Goal: Task Accomplishment & Management: Use online tool/utility

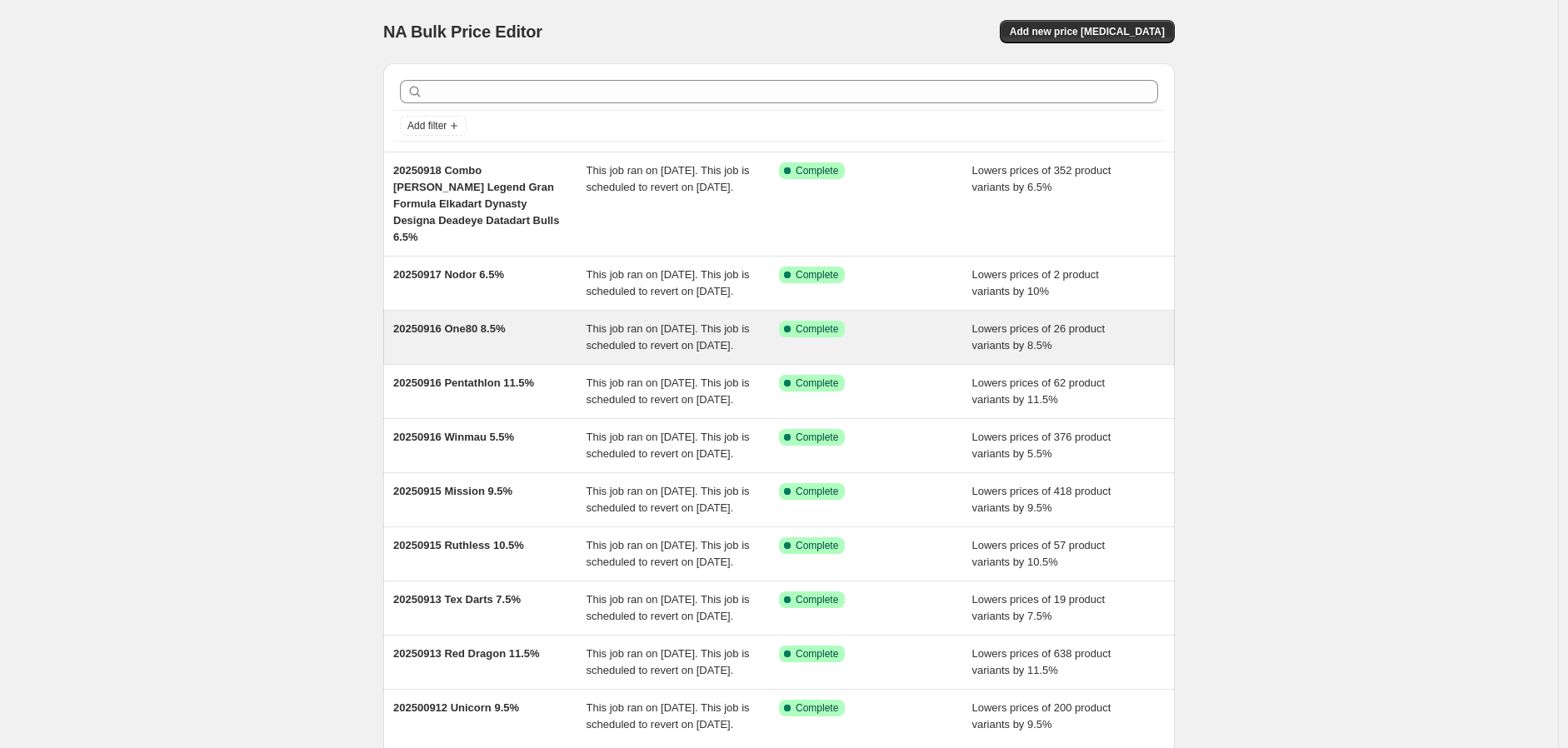
scroll to position [293, 0]
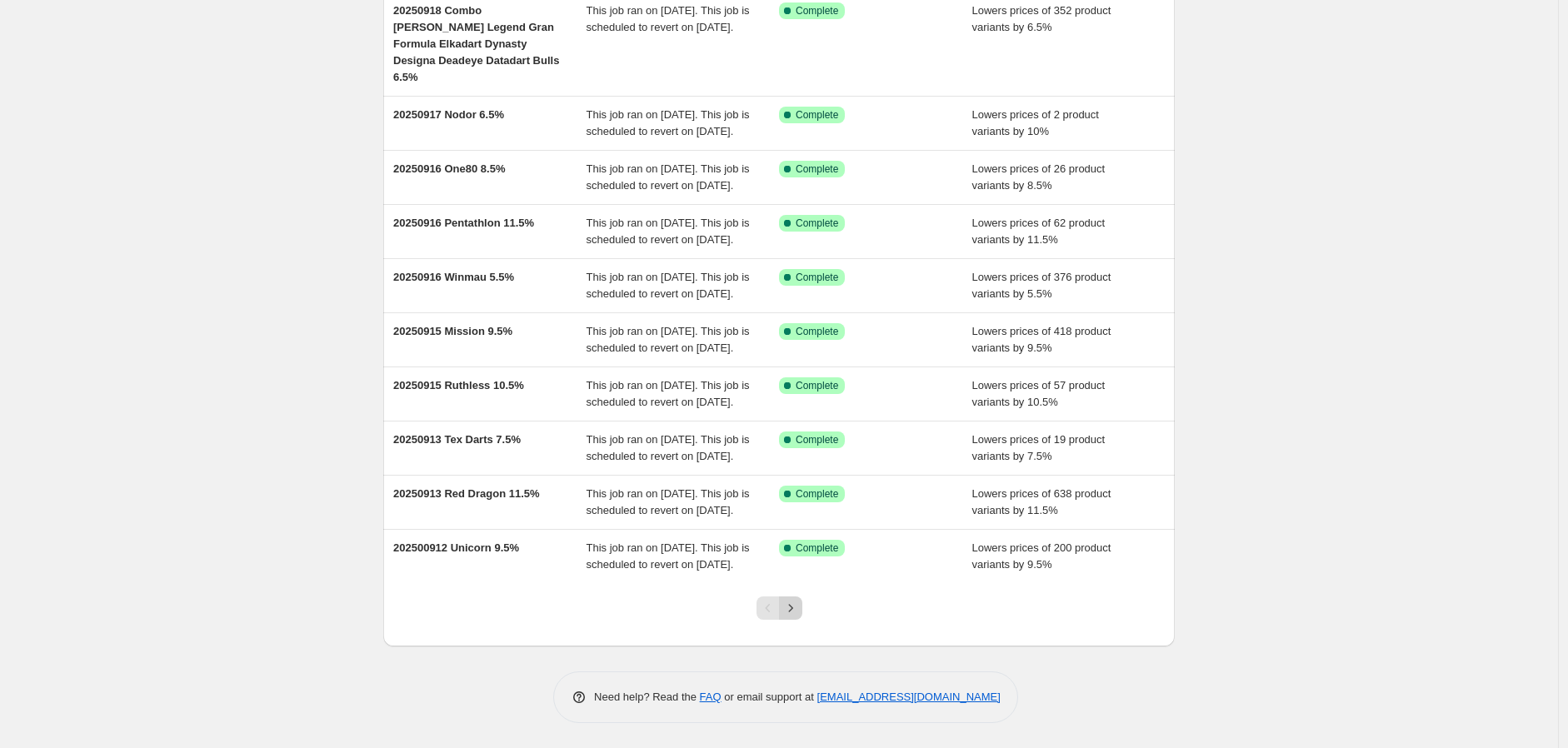
click at [799, 601] on icon "Next" at bounding box center [791, 608] width 17 height 17
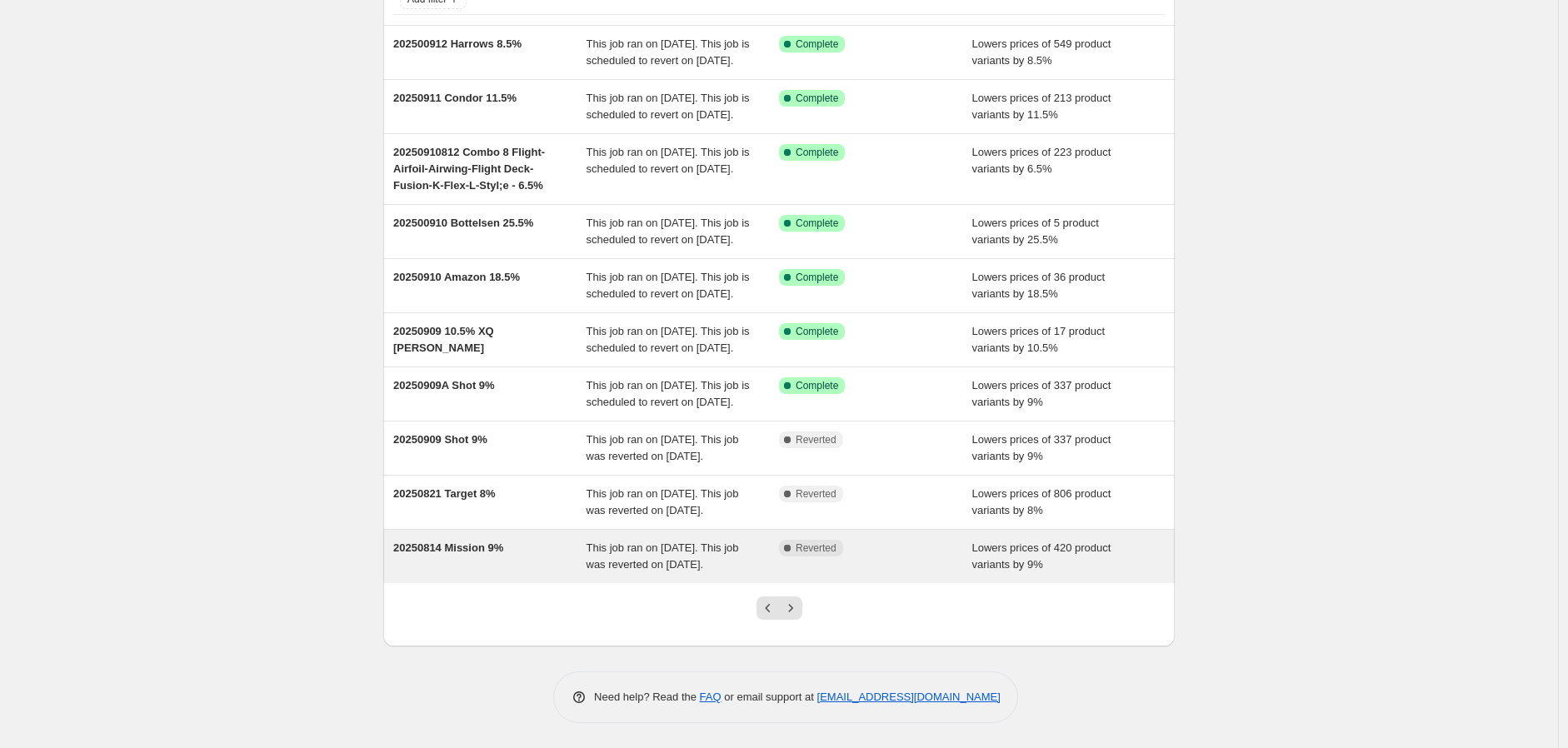
scroll to position [277, 0]
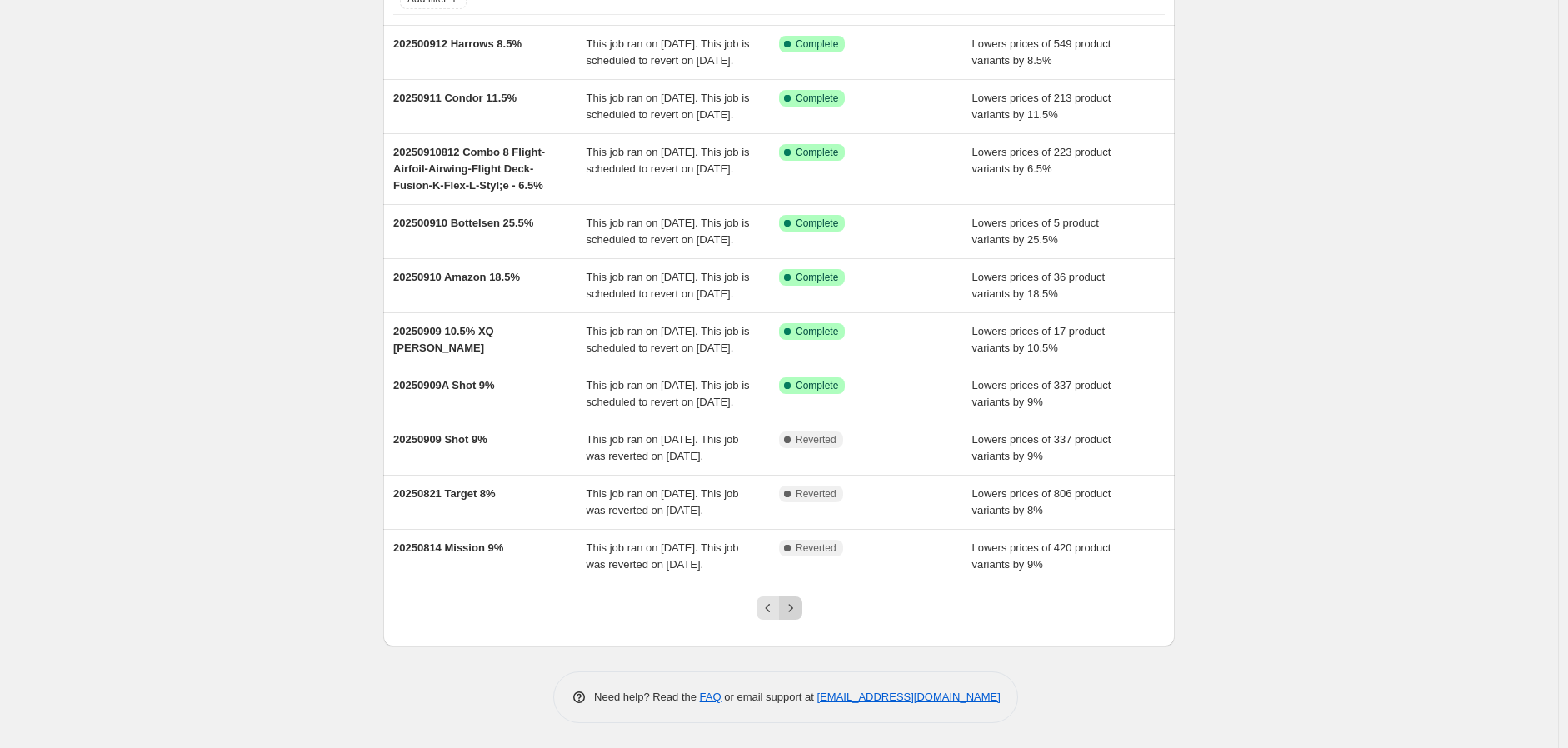
click at [794, 606] on icon "Next" at bounding box center [791, 608] width 17 height 17
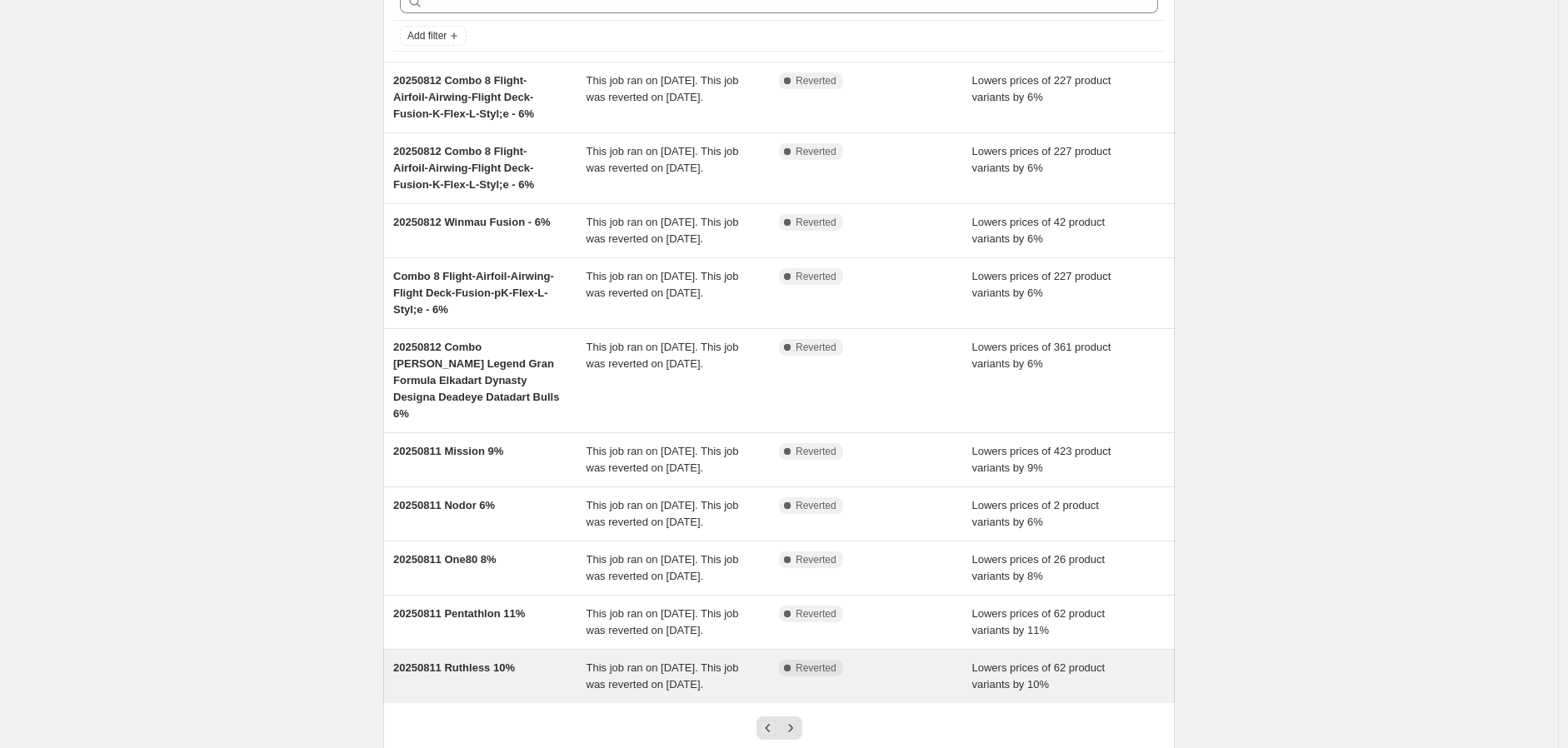
scroll to position [293, 0]
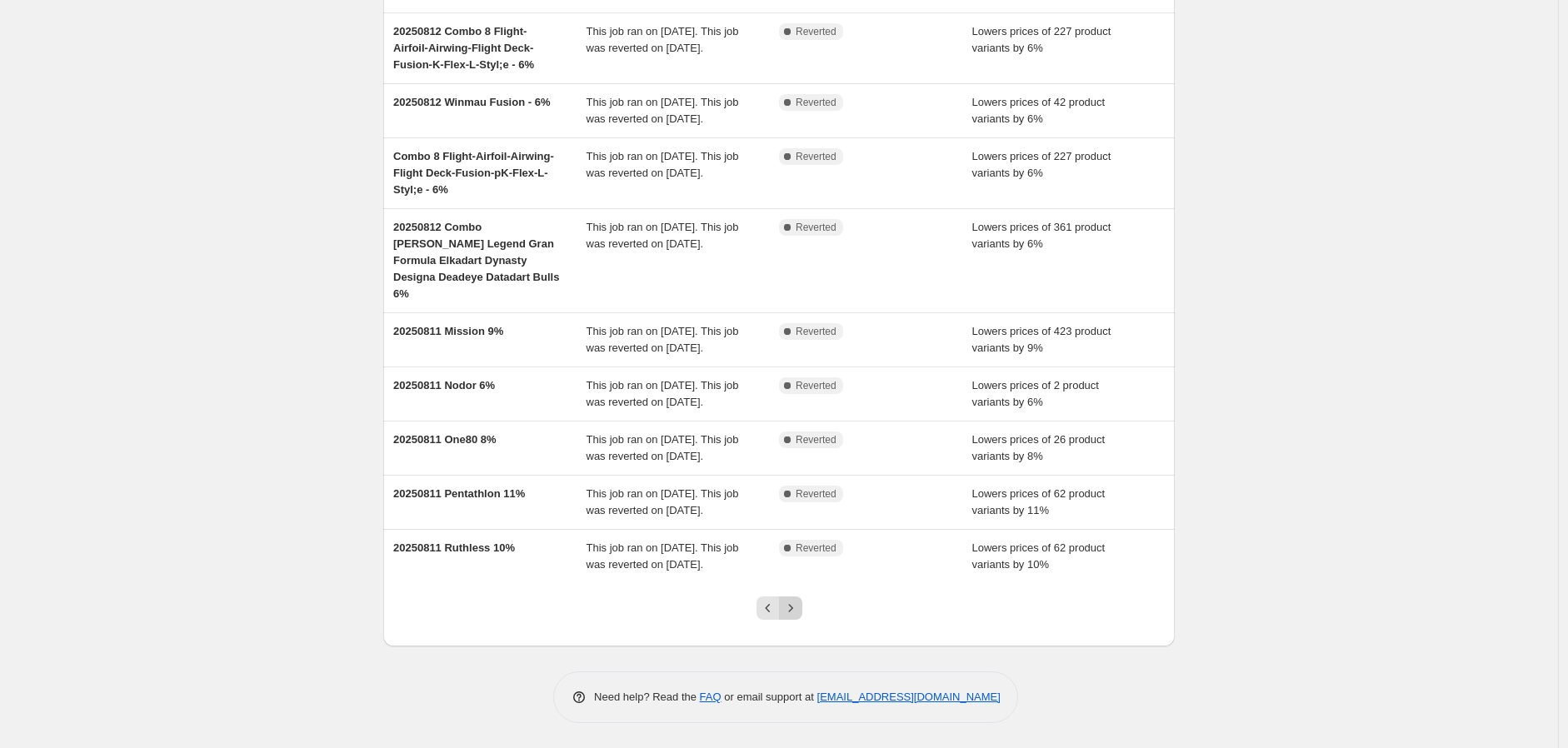
click at [790, 605] on icon "Next" at bounding box center [791, 608] width 17 height 17
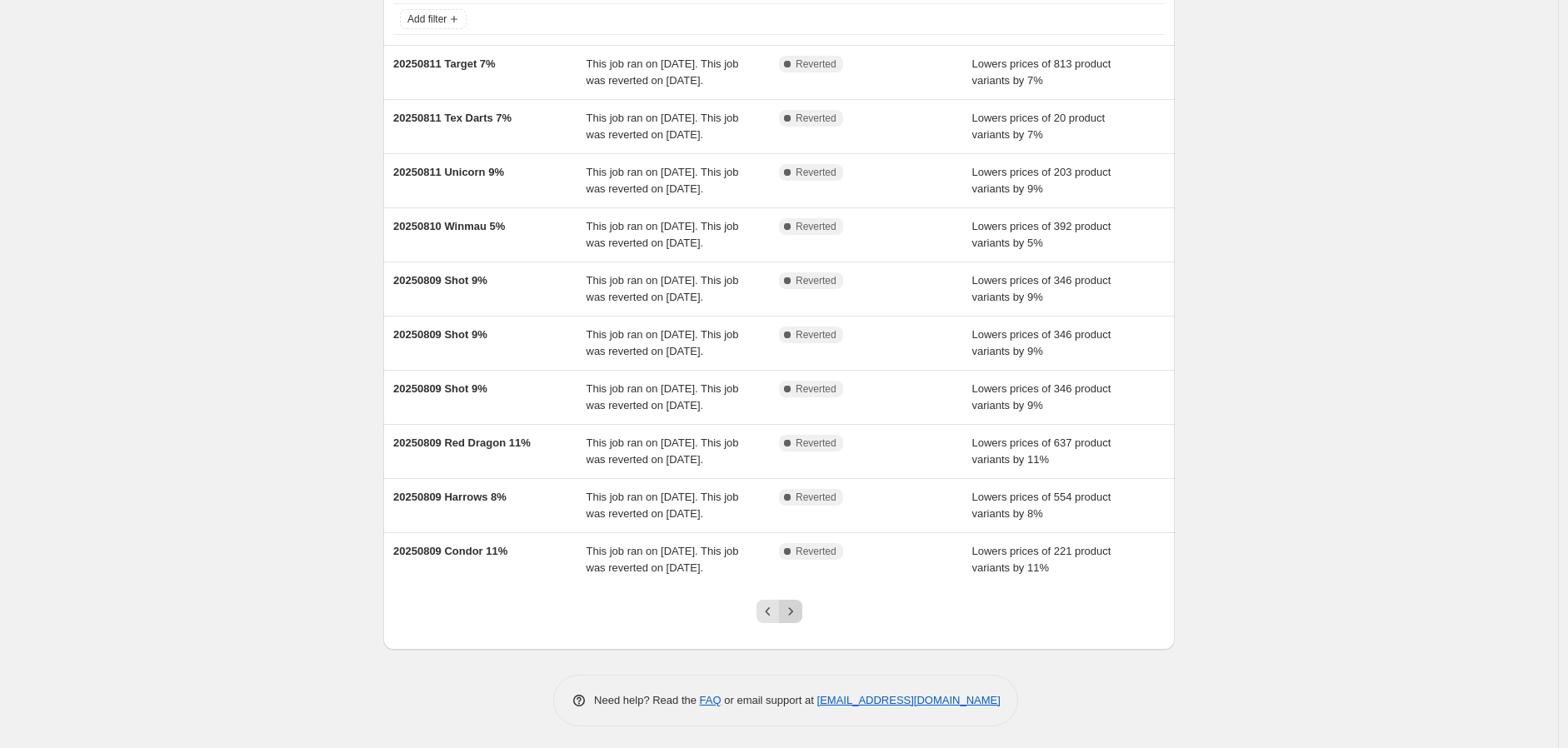
scroll to position [277, 0]
click at [771, 603] on icon "Previous" at bounding box center [768, 608] width 17 height 17
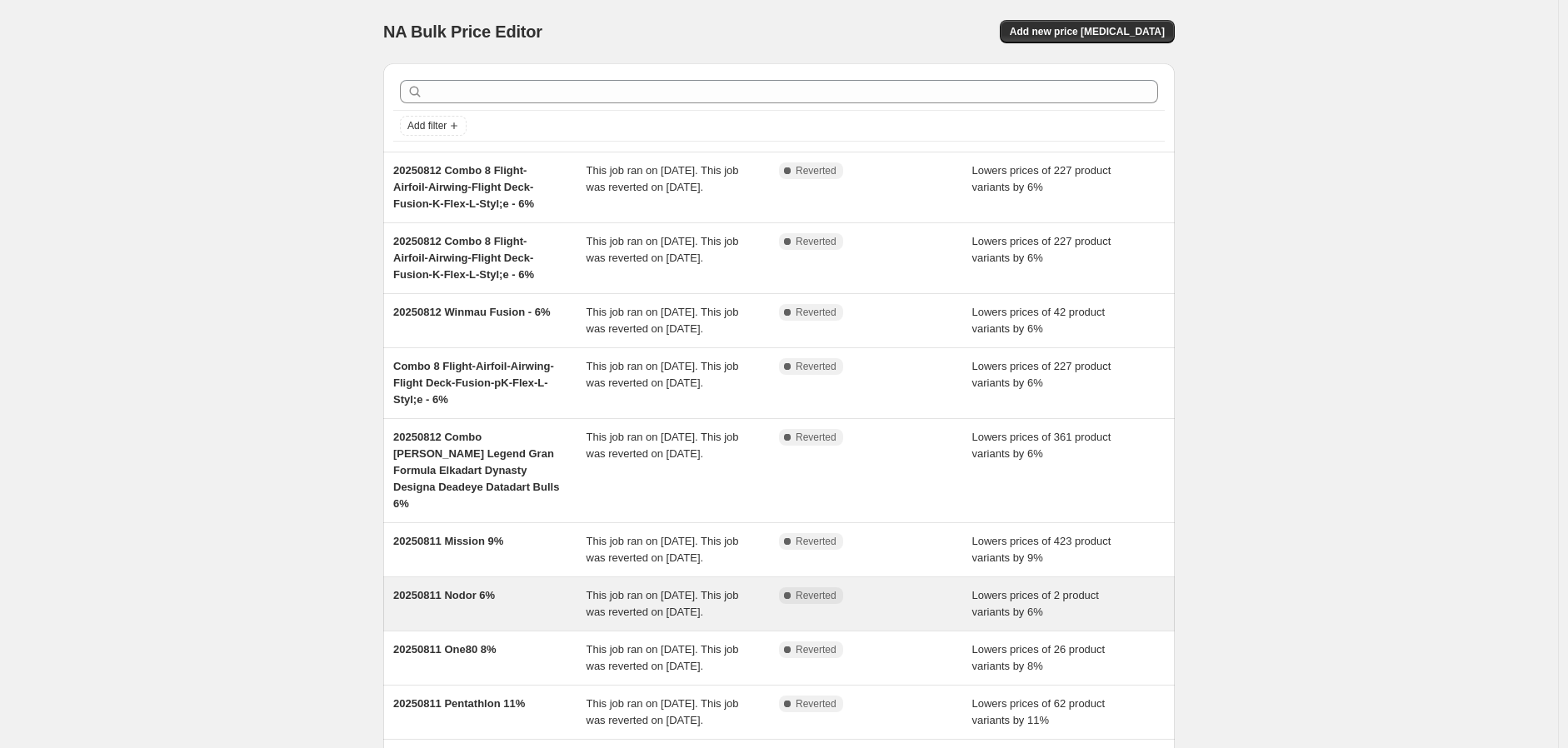
click at [772, 603] on div "This job ran on [DATE]. This job was reverted on [DATE]." at bounding box center [683, 603] width 193 height 33
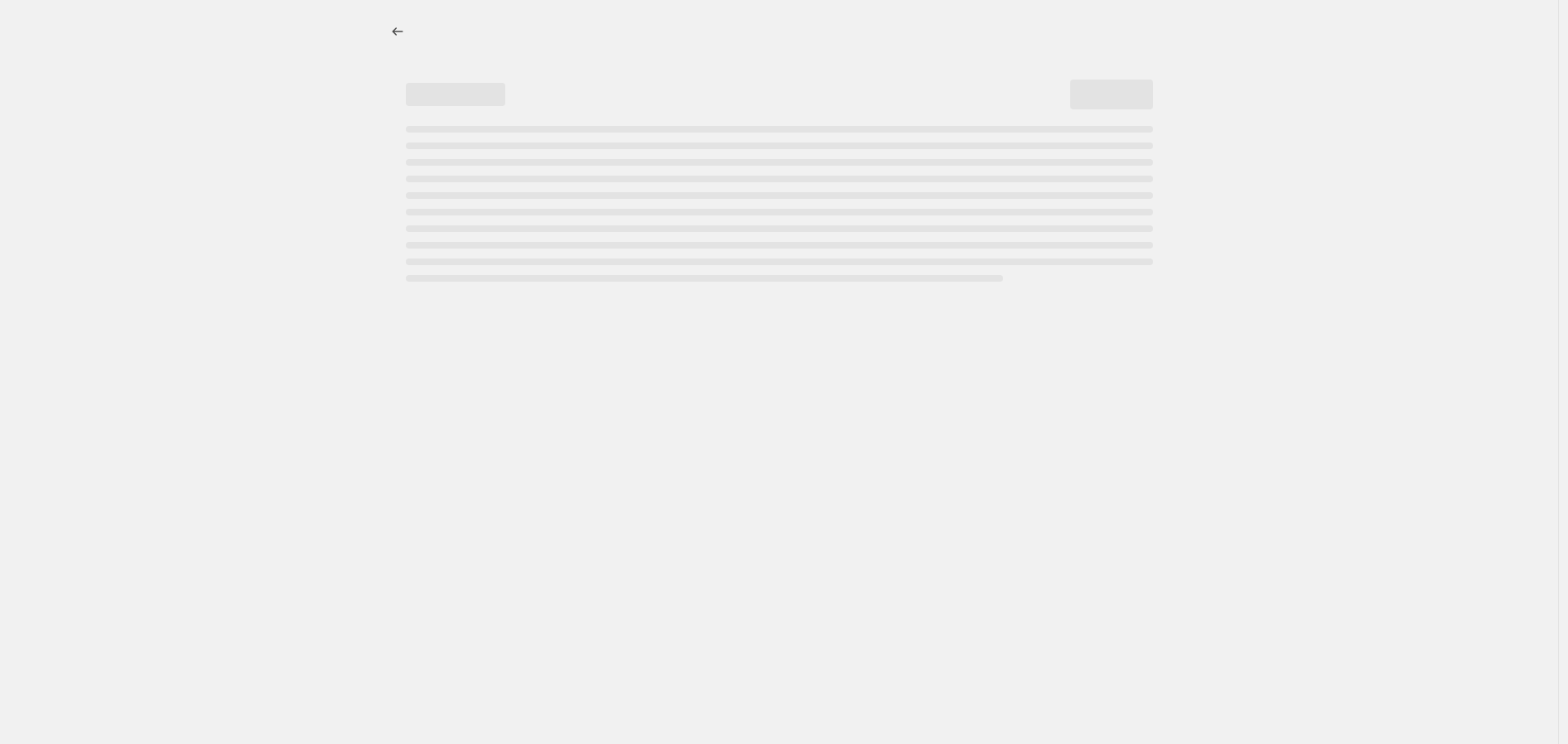
select select "percentage"
select select "no_change"
select select "vendor"
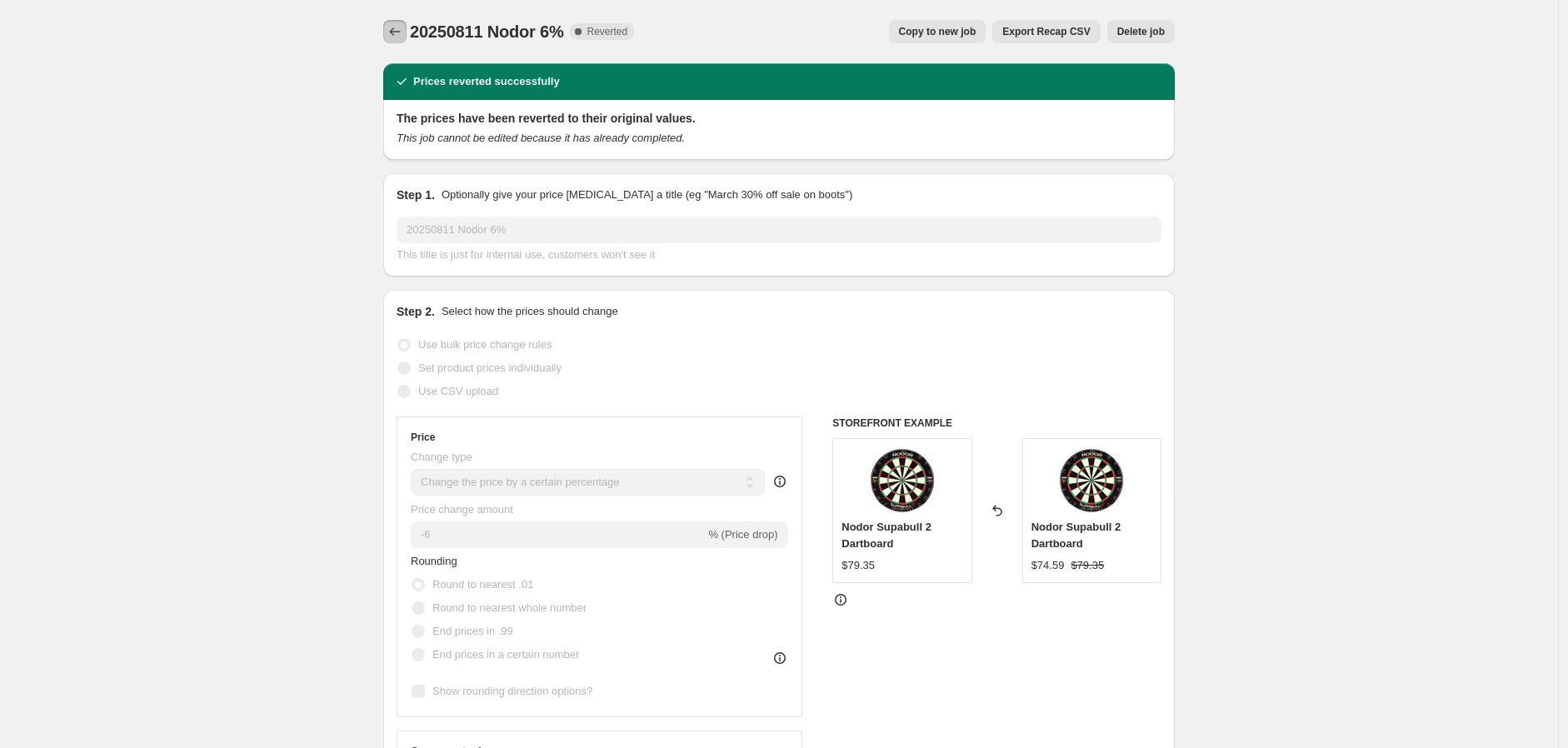
click at [398, 26] on icon "Price change jobs" at bounding box center [395, 32] width 17 height 17
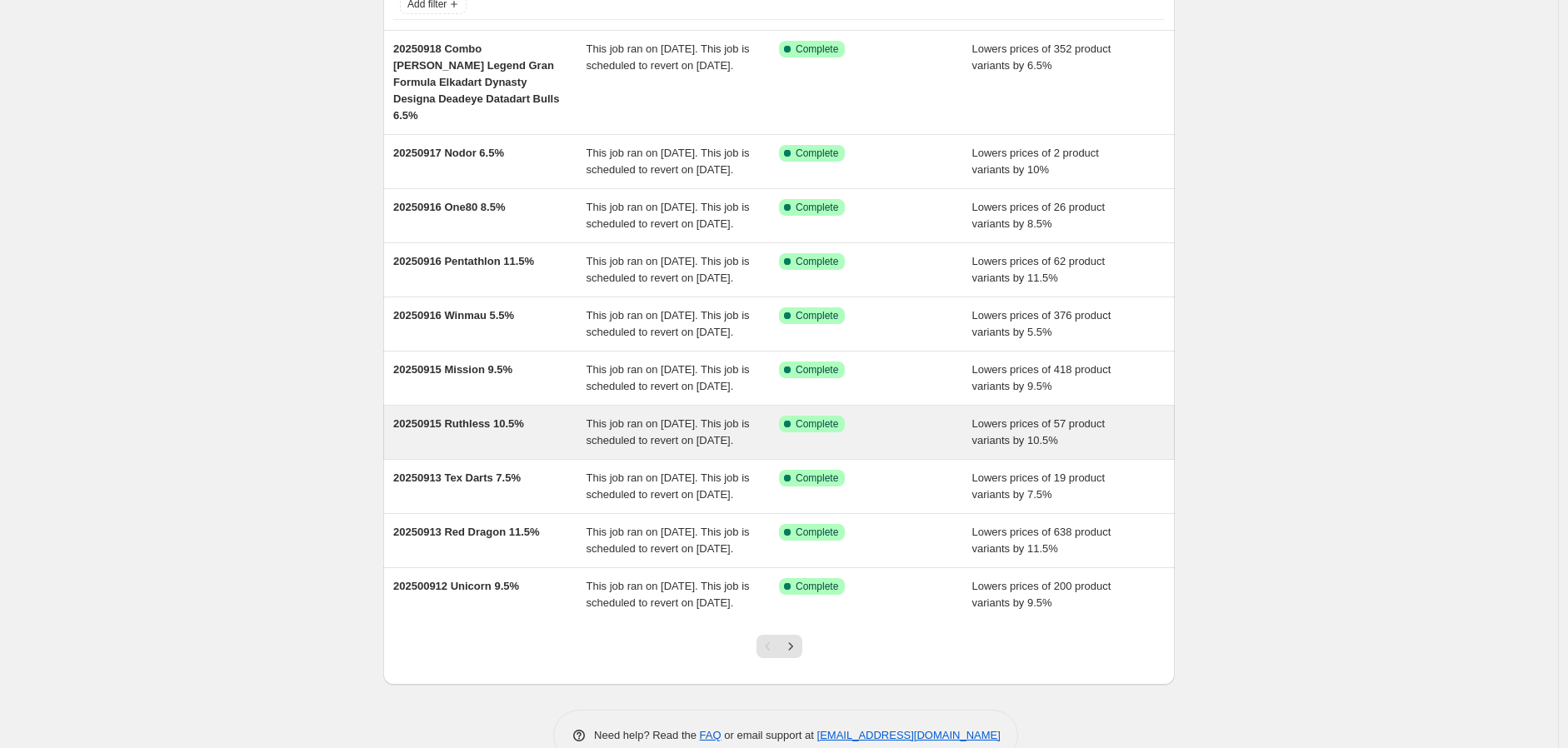
scroll to position [293, 0]
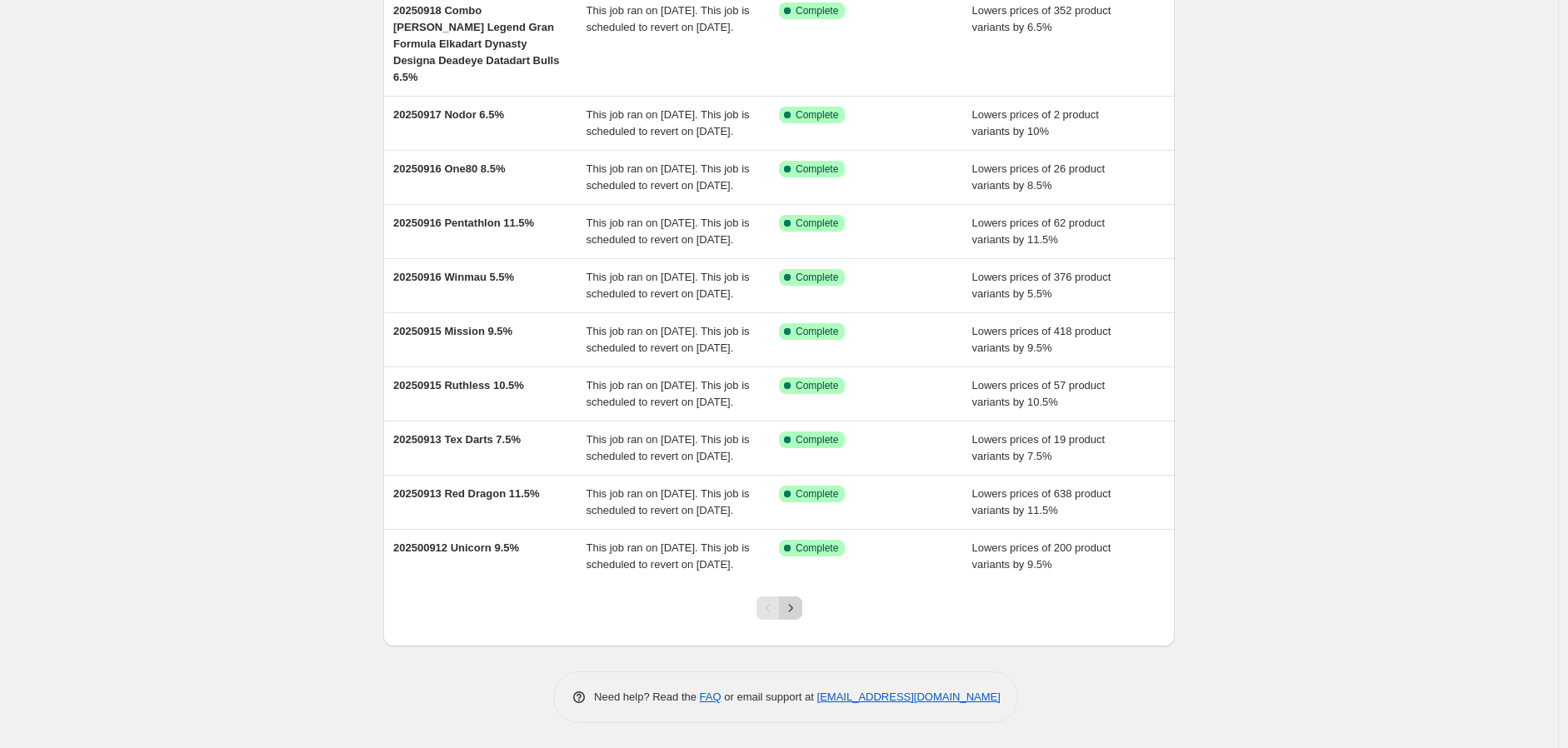
click at [795, 603] on icon "Next" at bounding box center [791, 608] width 17 height 17
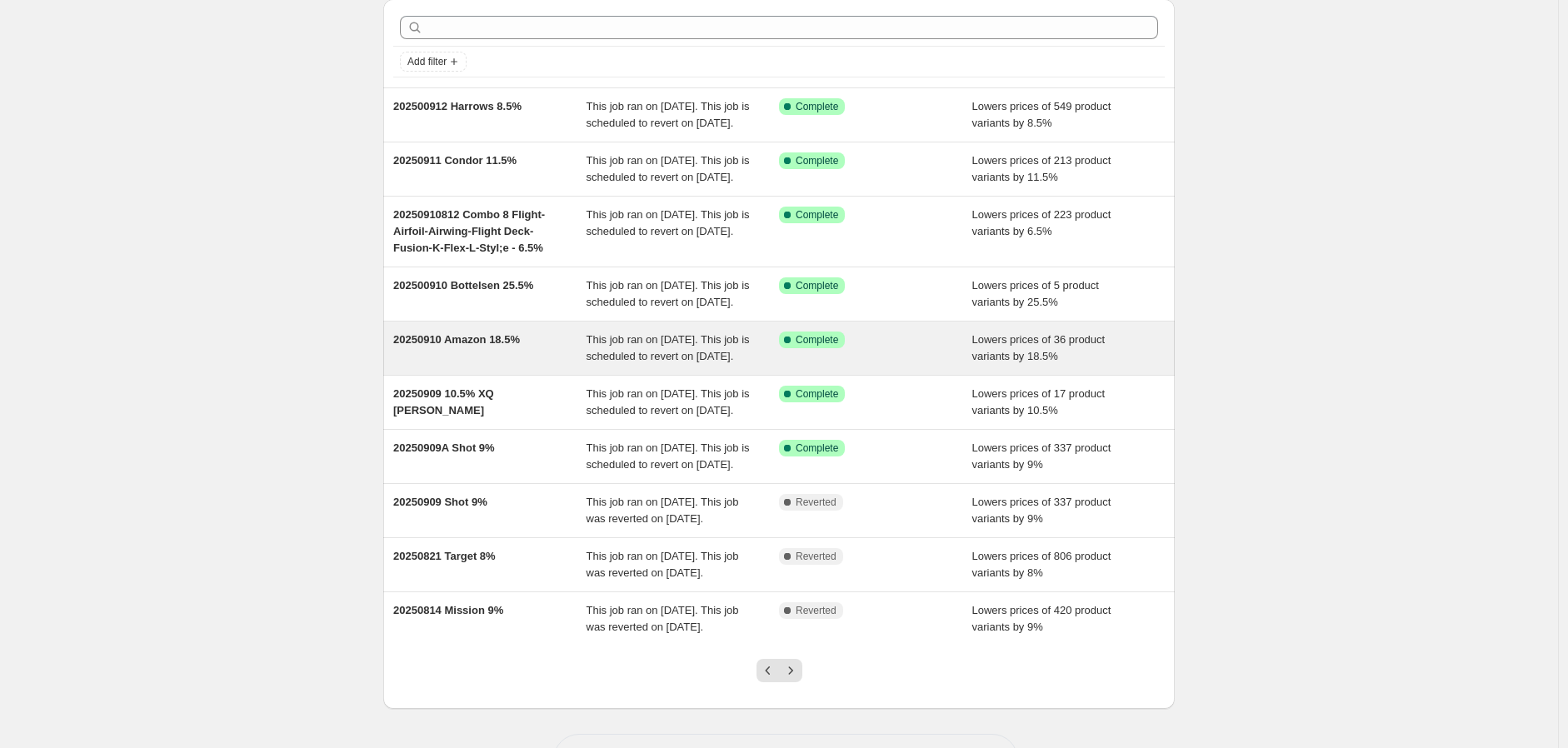
scroll to position [92, 0]
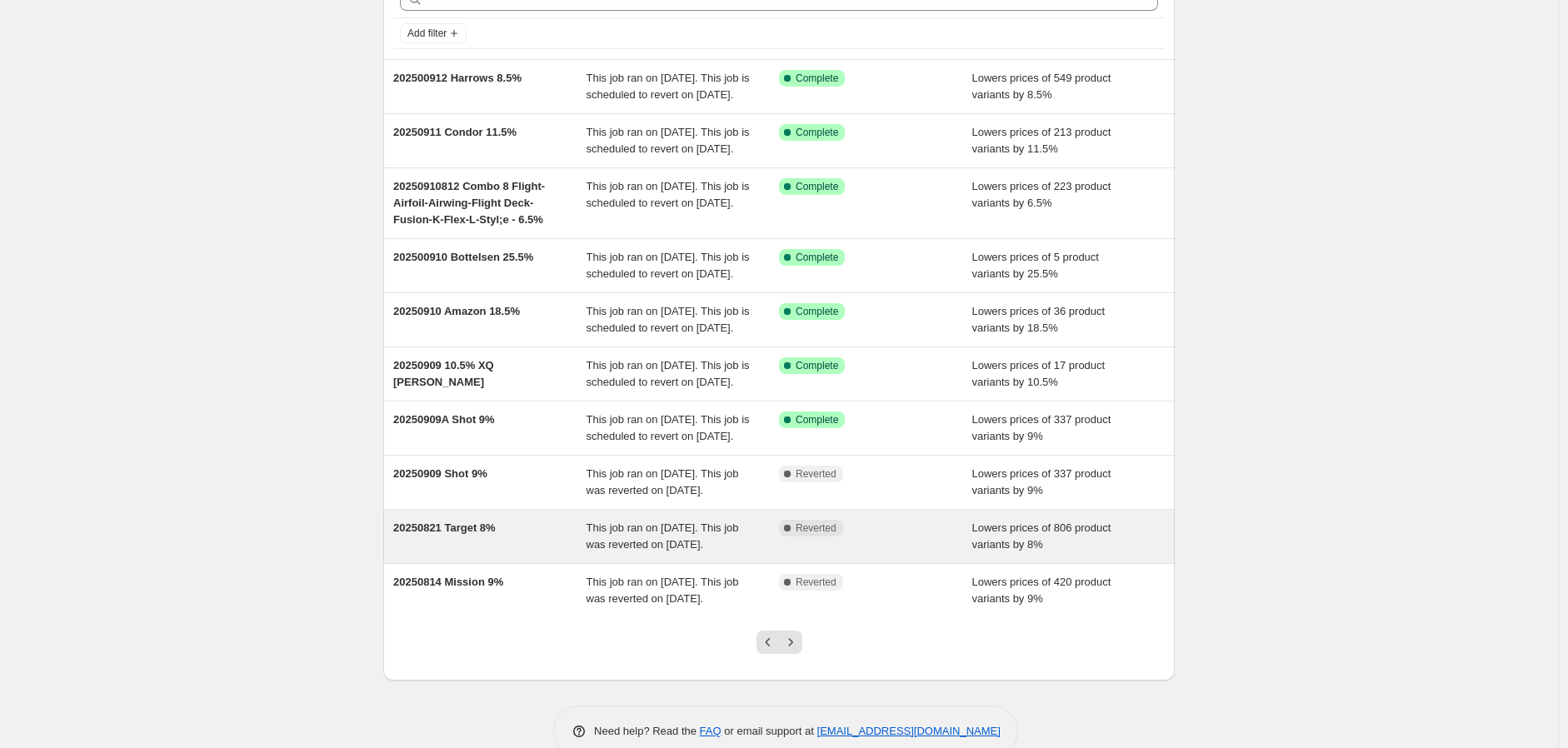
click at [473, 553] on div "20250821 Target 8%" at bounding box center [489, 536] width 193 height 33
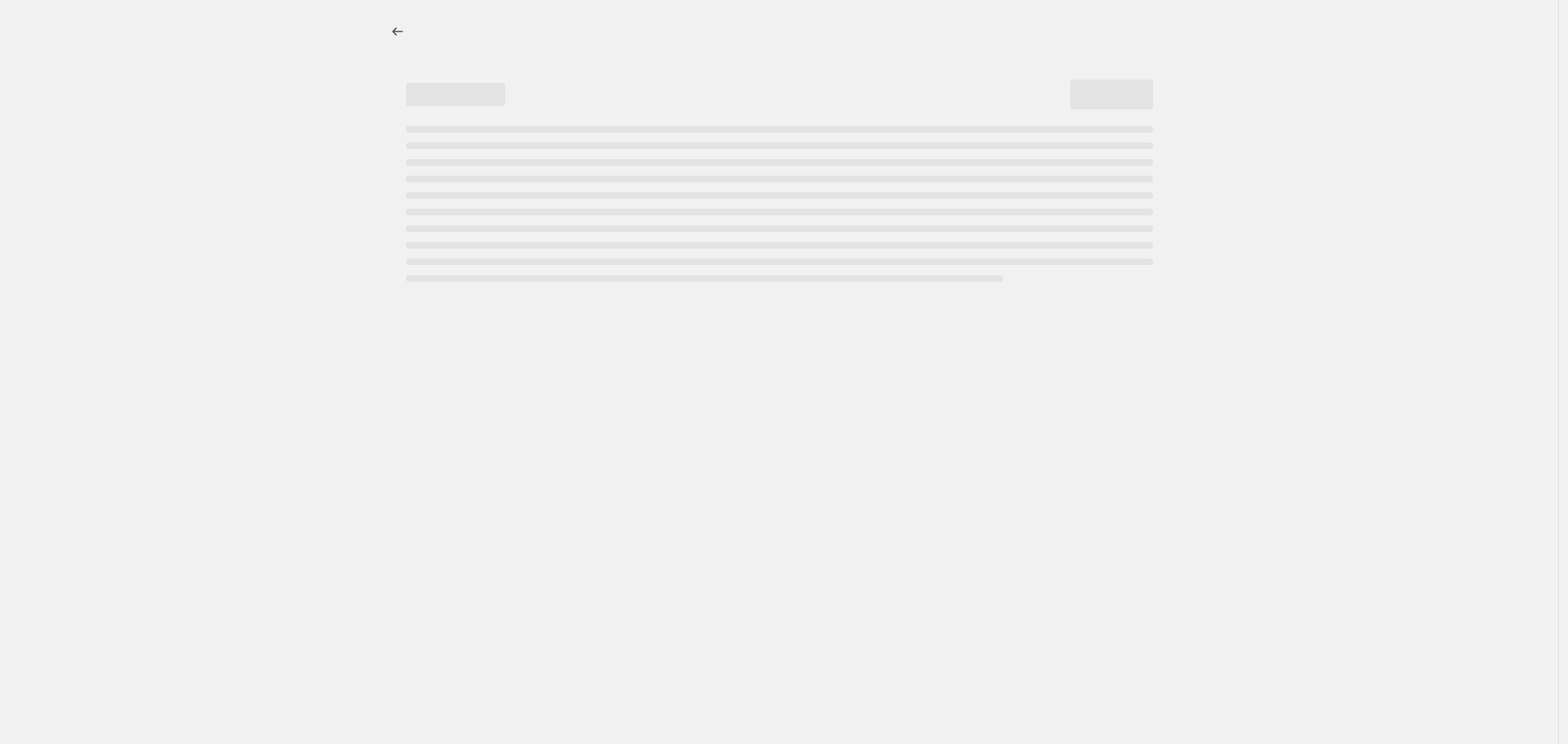
select select "percentage"
select select "no_change"
select select "vendor"
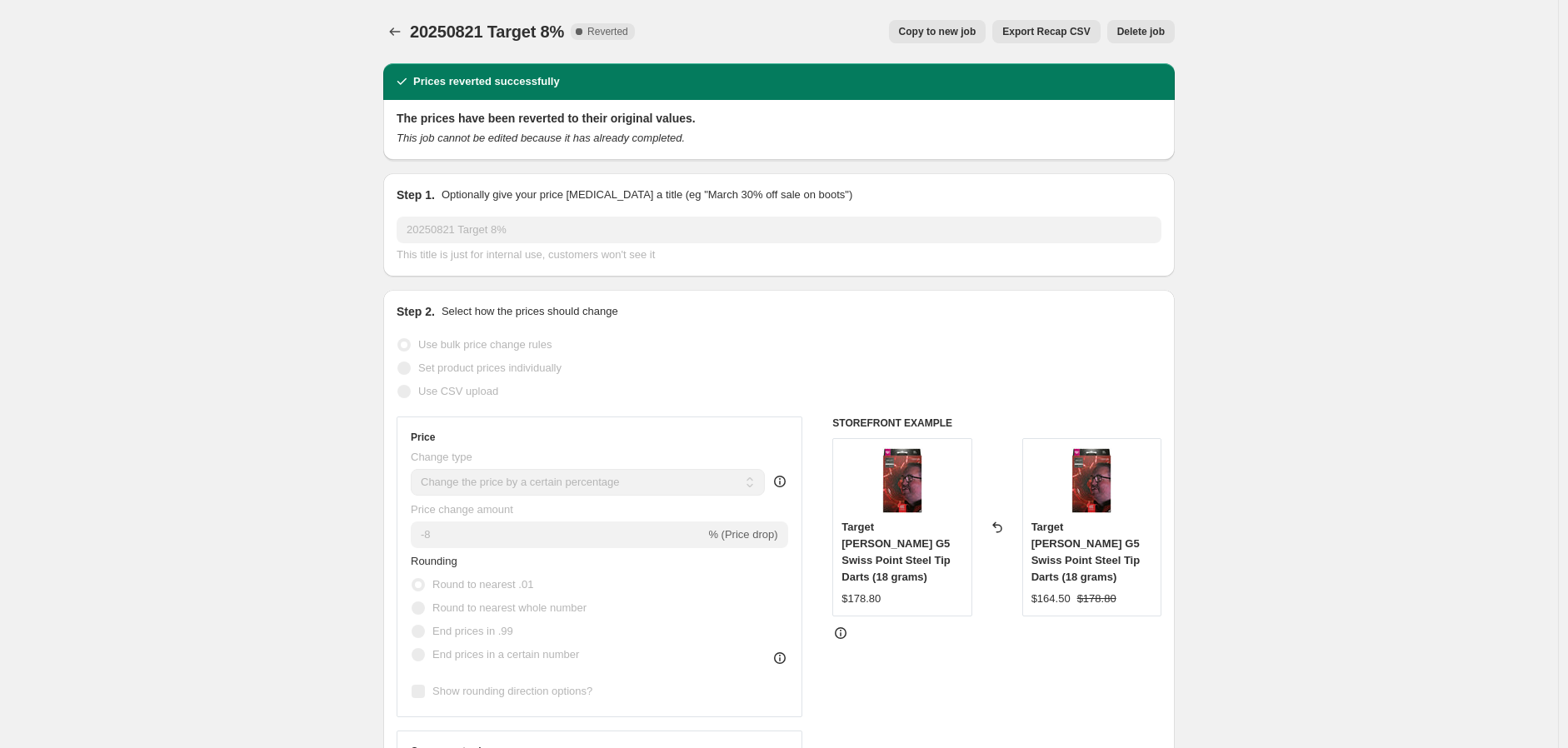
click at [962, 30] on span "Copy to new job" at bounding box center [937, 31] width 77 height 13
select select "percentage"
select select "no_change"
select select "vendor"
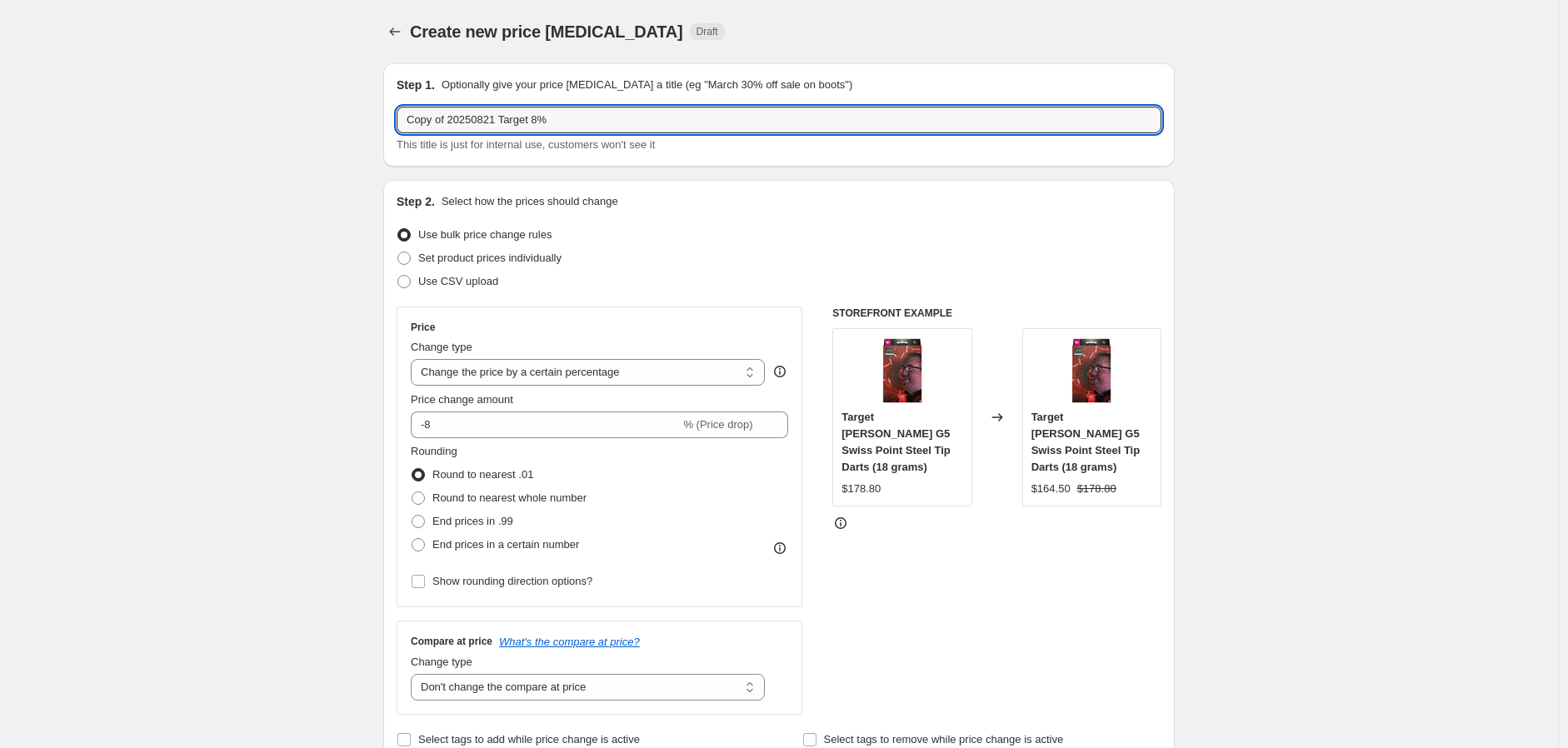
drag, startPoint x: 497, startPoint y: 122, endPoint x: 293, endPoint y: 119, distance: 204.0
click at [500, 122] on input "20250922 Target 8%" at bounding box center [779, 120] width 764 height 27
type input "20250922 Target 8.5%"
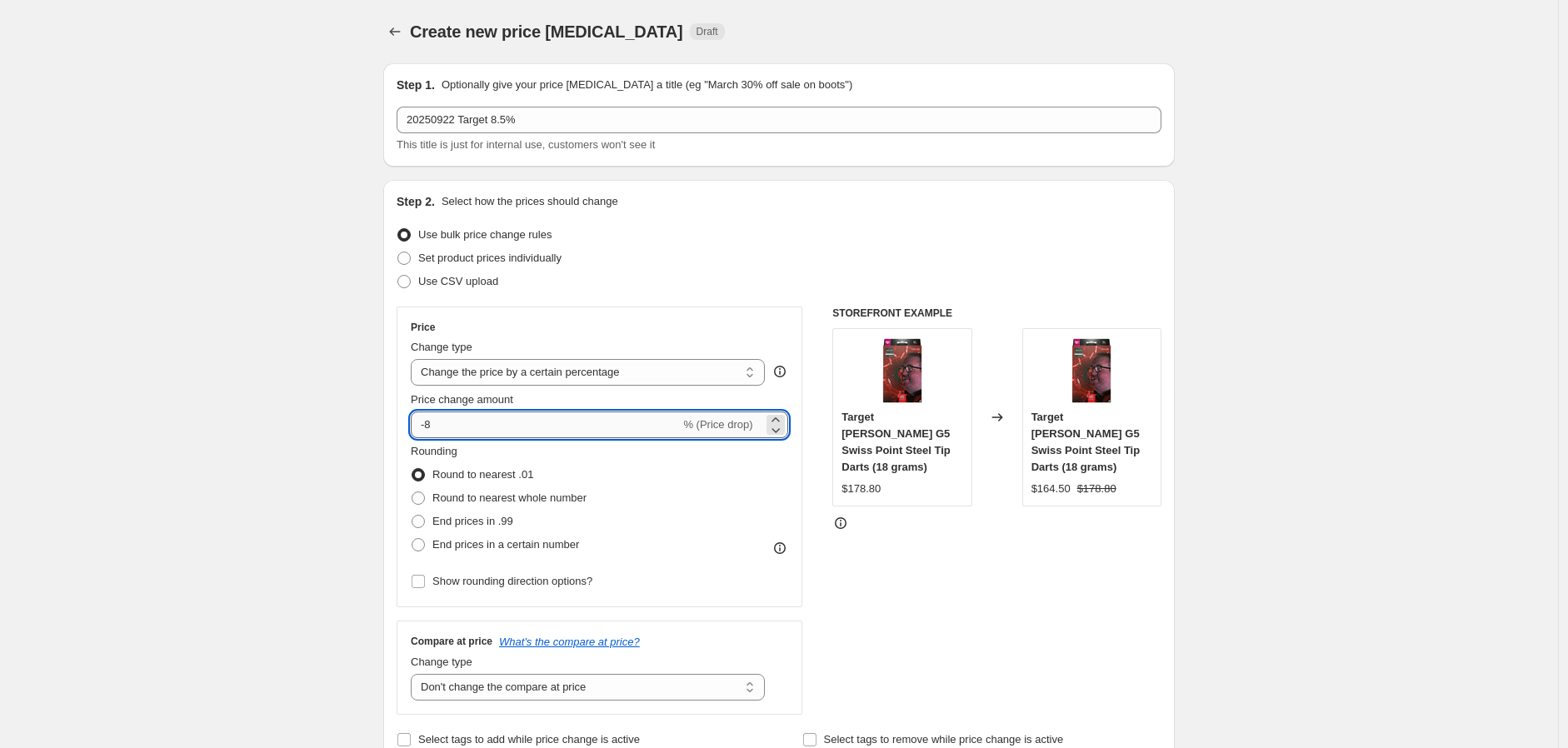
click at [455, 428] on input "-8" at bounding box center [545, 424] width 269 height 27
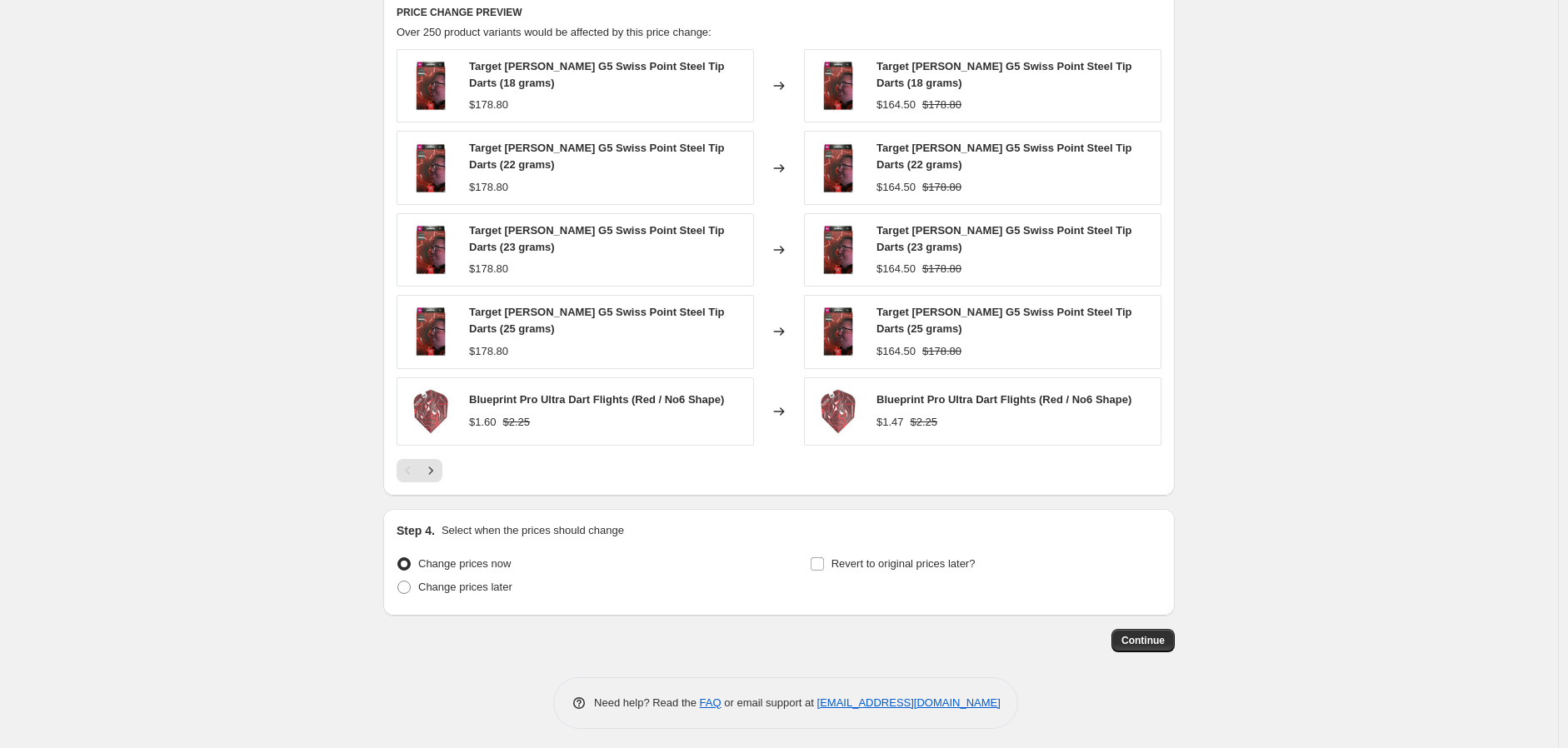
scroll to position [1127, 0]
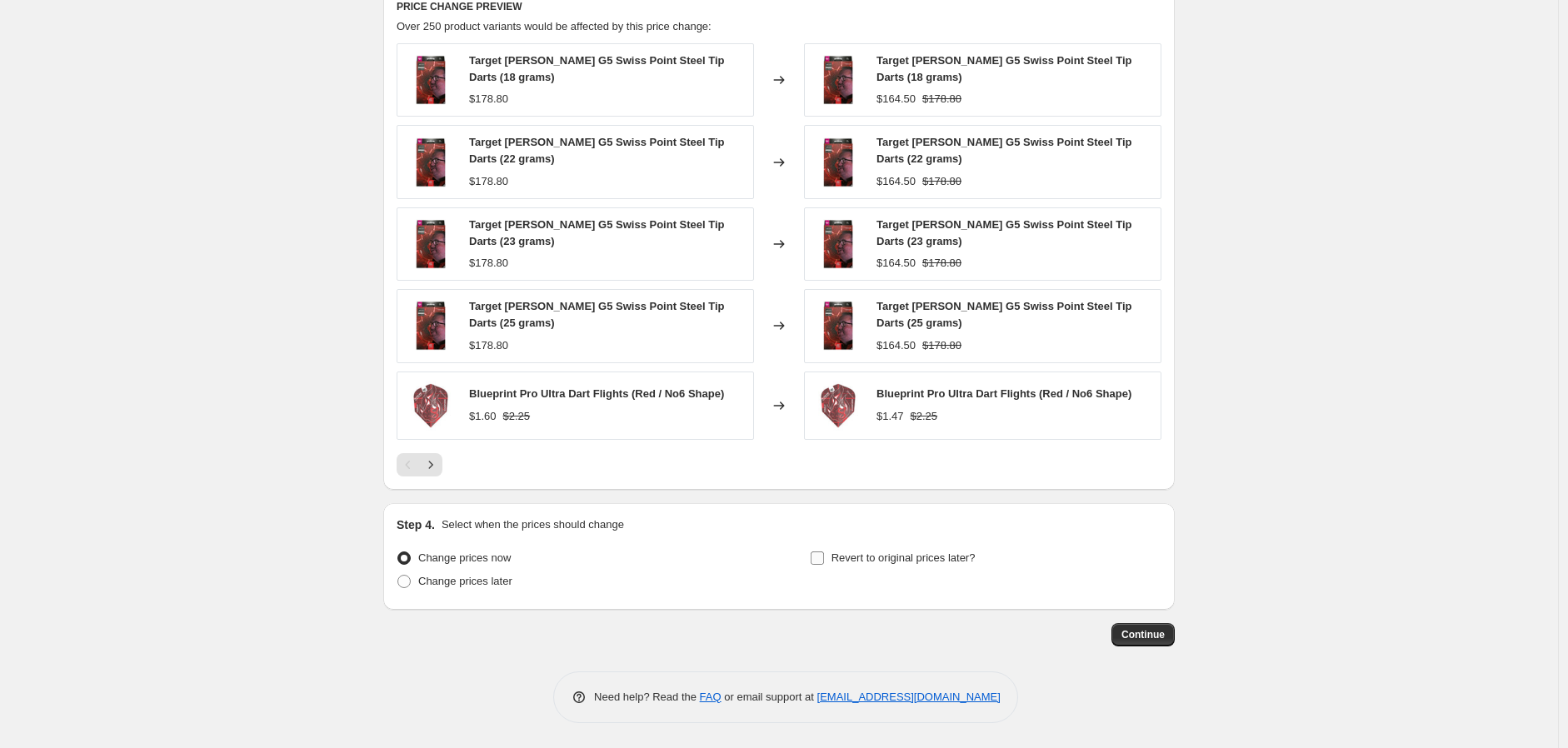
type input "-8.5"
click at [824, 560] on input "Revert to original prices later?" at bounding box center [817, 558] width 13 height 13
checkbox input "true"
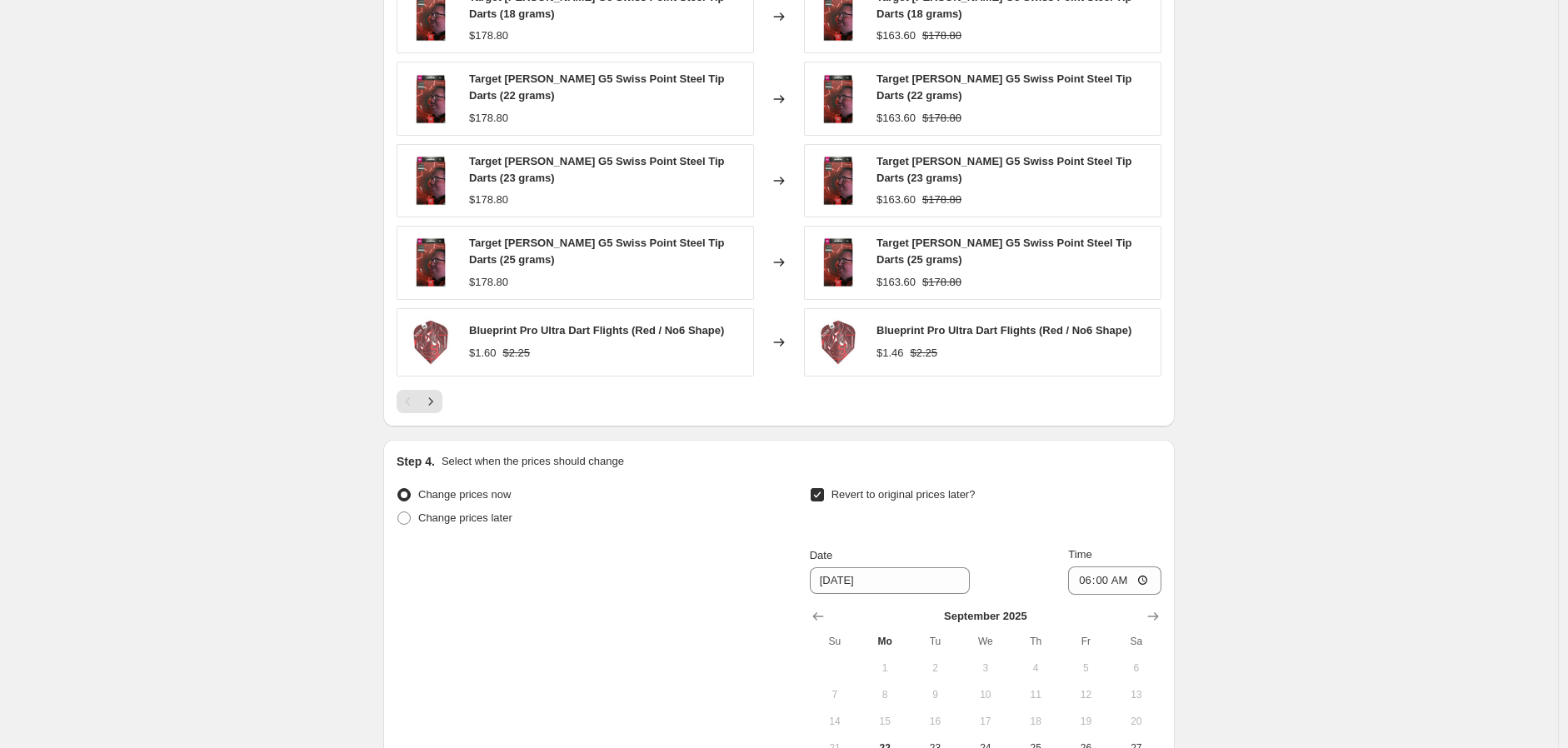
scroll to position [1219, 0]
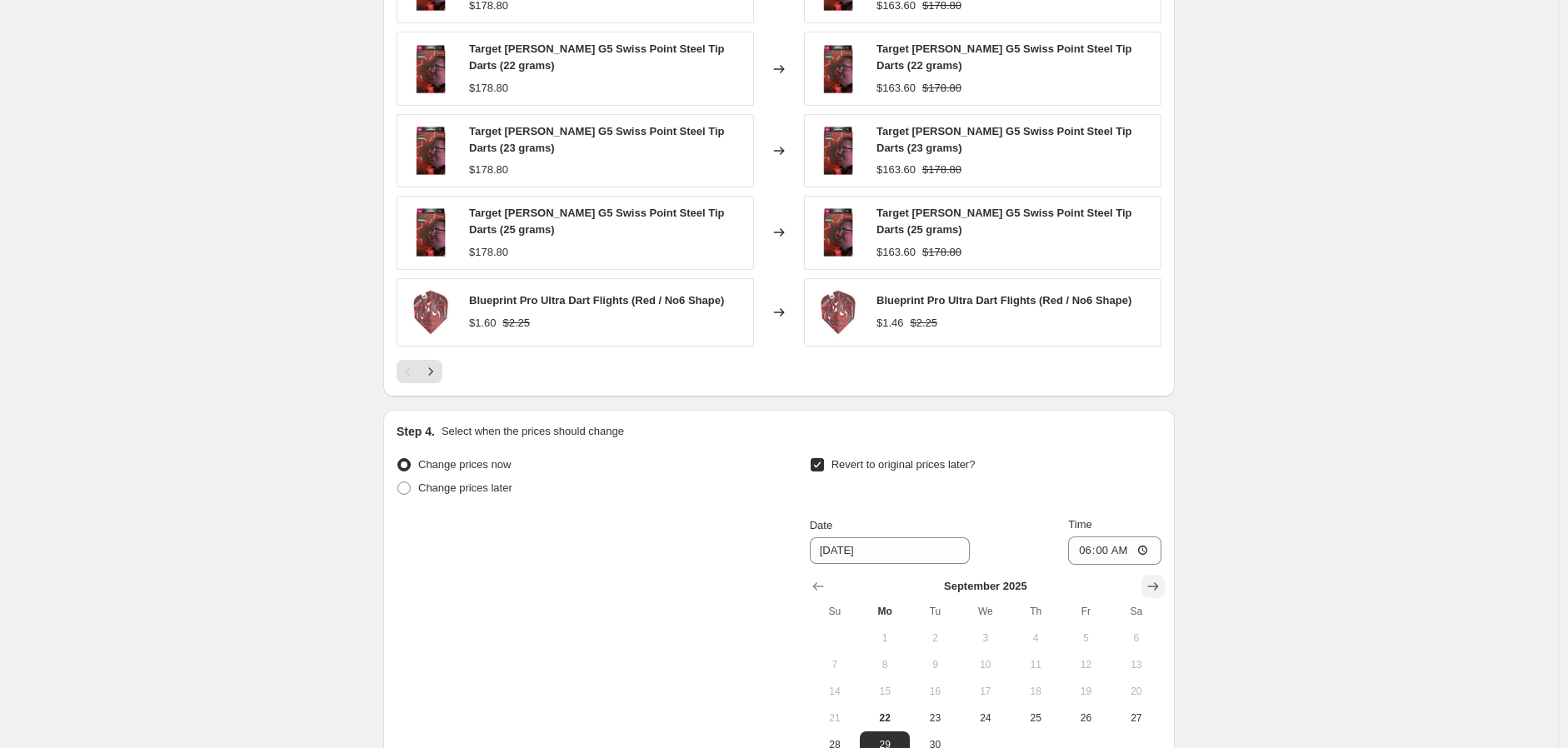
click at [1160, 583] on icon "Show next month, October 2025" at bounding box center [1153, 586] width 17 height 17
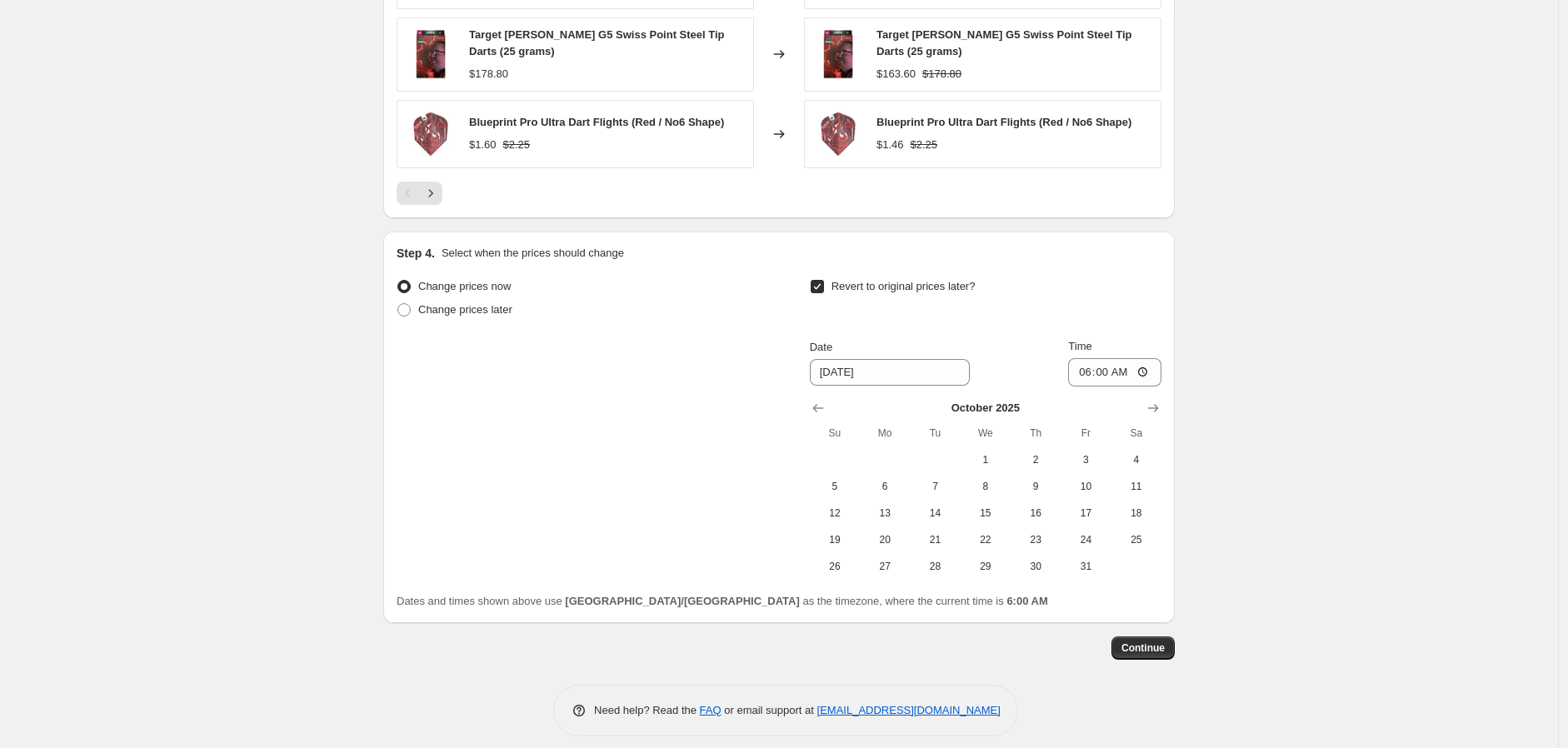
scroll to position [1411, 0]
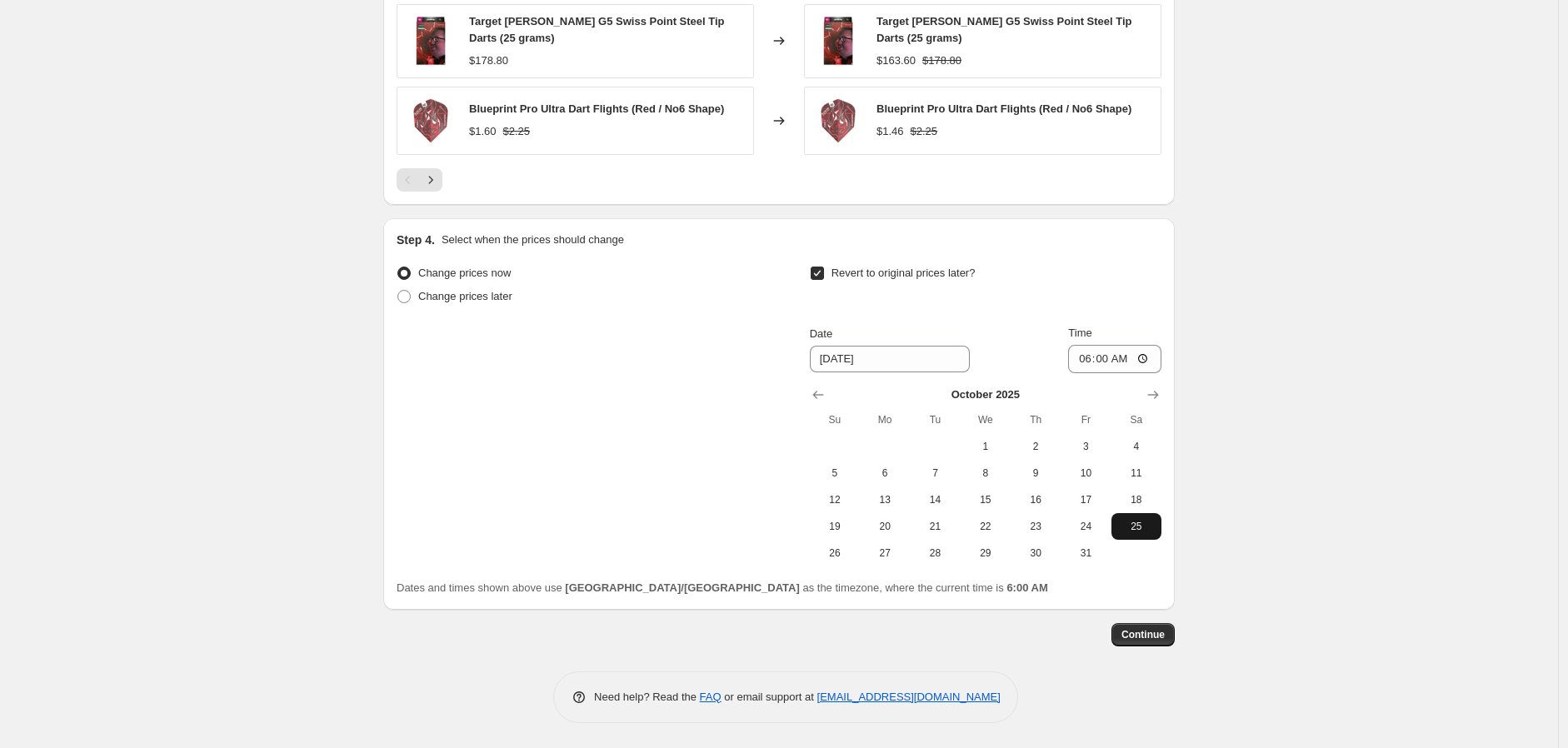
click at [1139, 523] on span "25" at bounding box center [1136, 526] width 37 height 13
type input "[DATE]"
click at [1102, 358] on input "06:00" at bounding box center [1115, 359] width 93 height 29
click at [1087, 361] on input "06:00" at bounding box center [1115, 359] width 93 height 29
click at [1153, 359] on input "06:00" at bounding box center [1115, 359] width 93 height 29
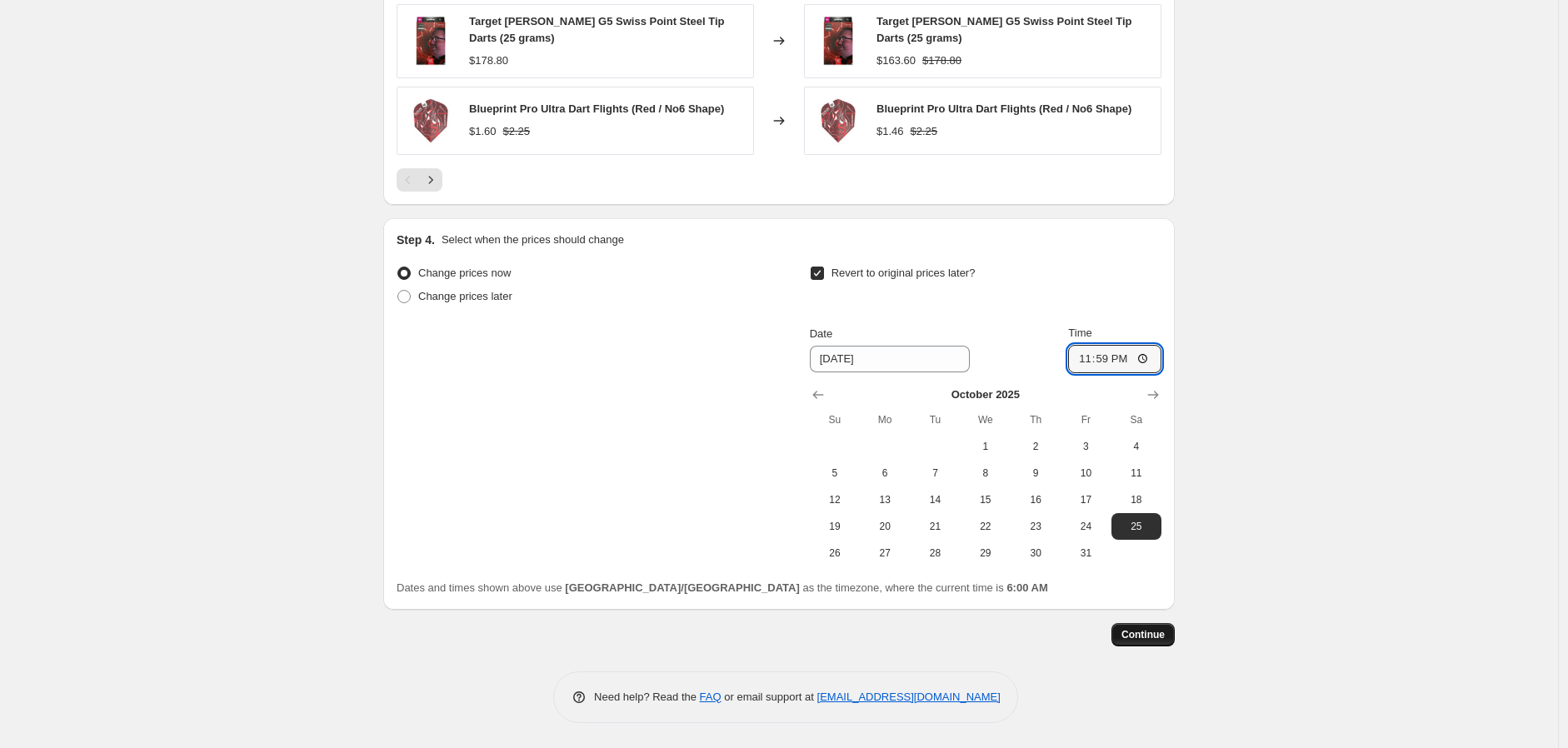
type input "23:59"
click at [1143, 630] on span "Continue" at bounding box center [1143, 635] width 44 height 13
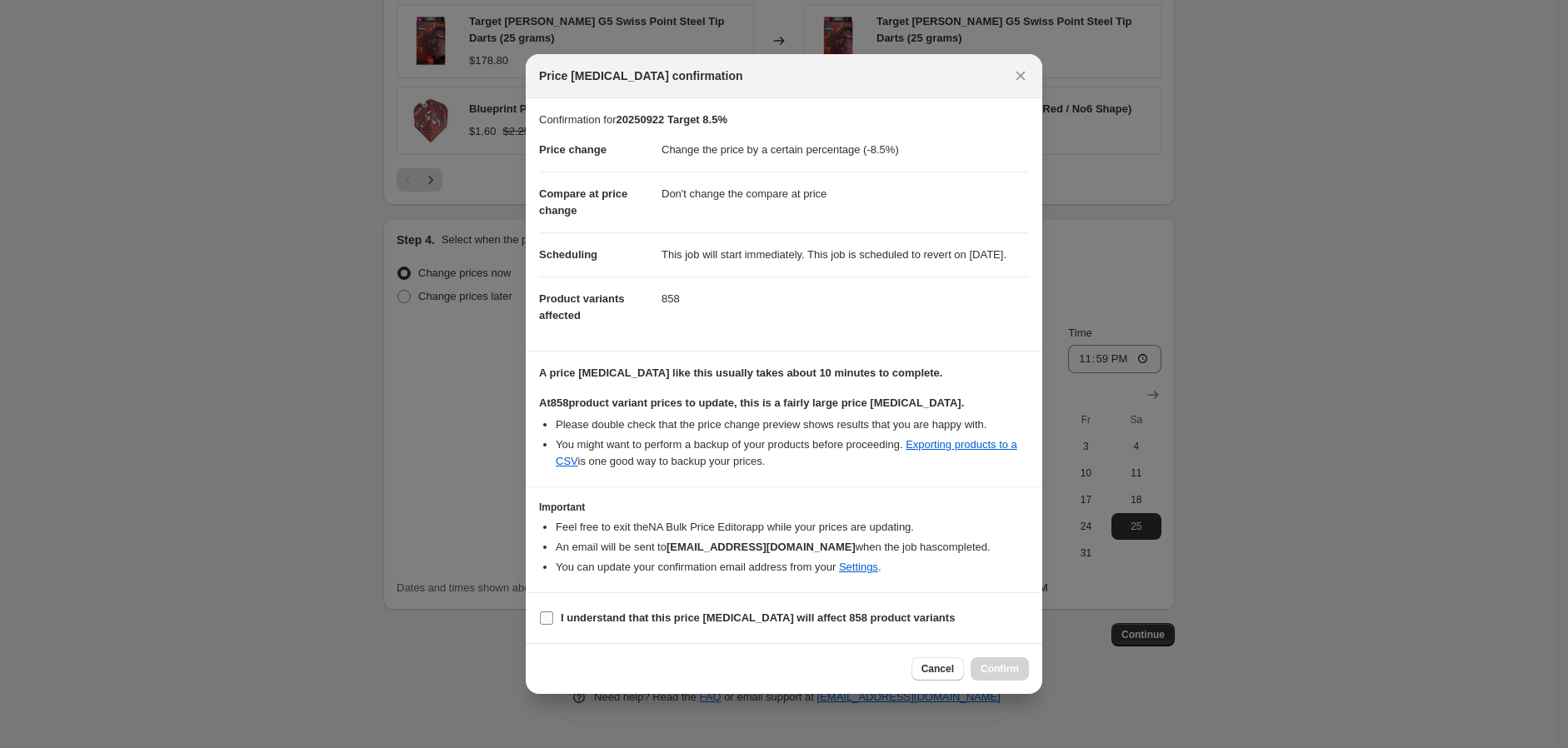
click at [553, 625] on span ":r7f:" at bounding box center [546, 618] width 15 height 15
click at [553, 624] on input "I understand that this price [MEDICAL_DATA] will affect 858 product variants" at bounding box center [546, 618] width 13 height 13
checkbox input "true"
click at [1004, 670] on button "Confirm" at bounding box center [999, 668] width 58 height 24
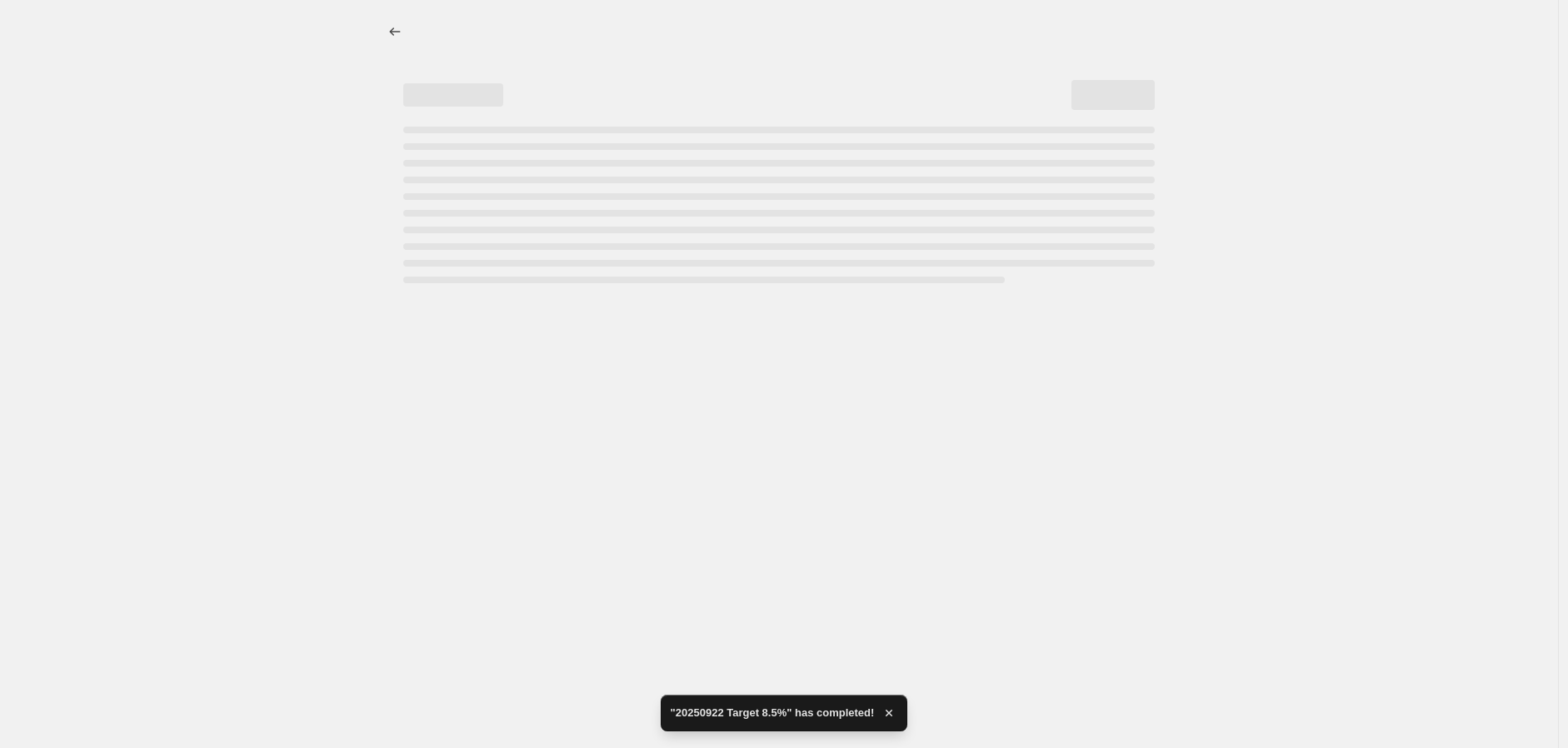
select select "percentage"
select select "no_change"
select select "vendor"
